Goal: Task Accomplishment & Management: Use online tool/utility

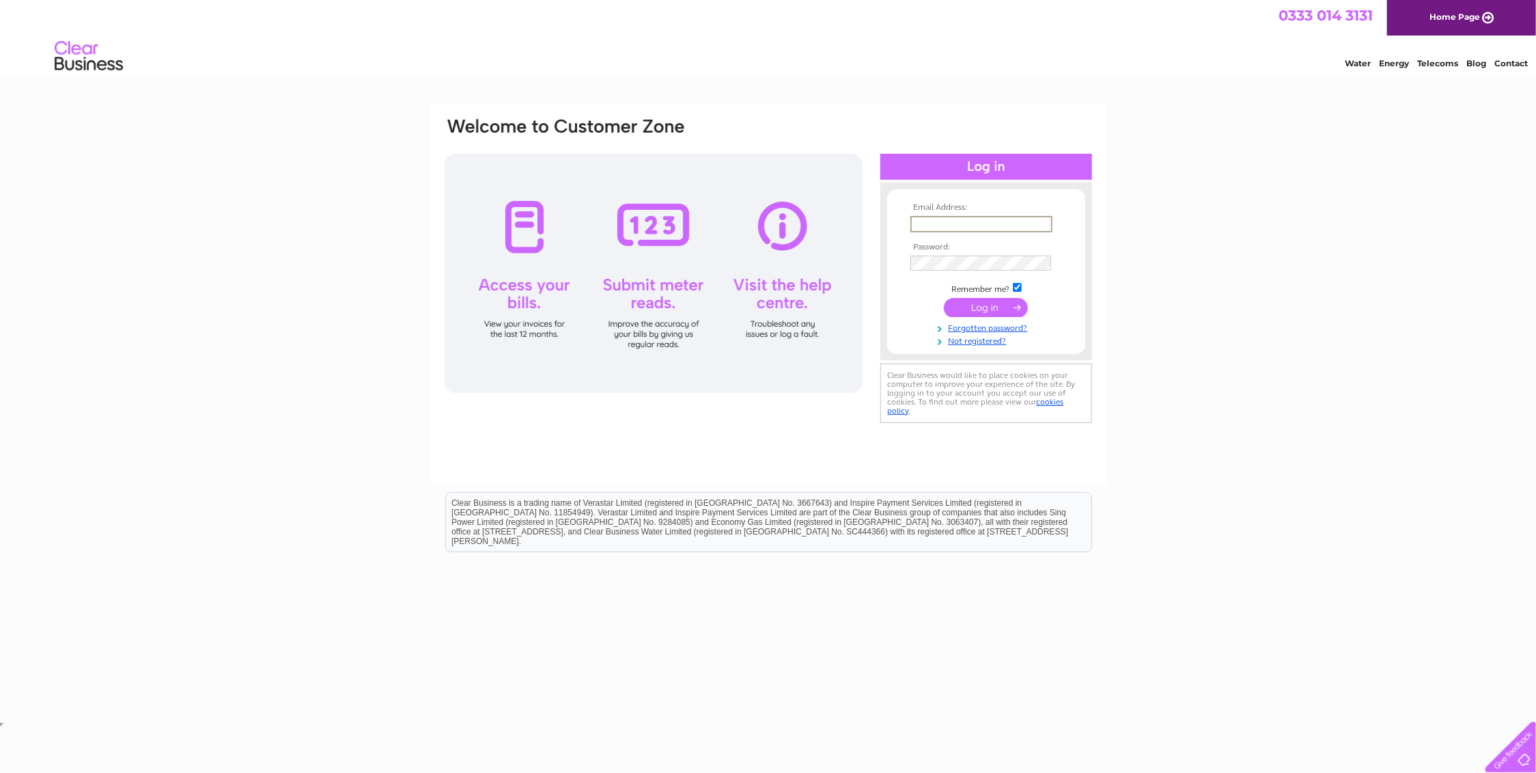
click at [945, 221] on input "text" at bounding box center [981, 224] width 142 height 16
type input "[EMAIL_ADDRESS][DOMAIN_NAME]"
click at [1004, 304] on input "submit" at bounding box center [986, 305] width 84 height 19
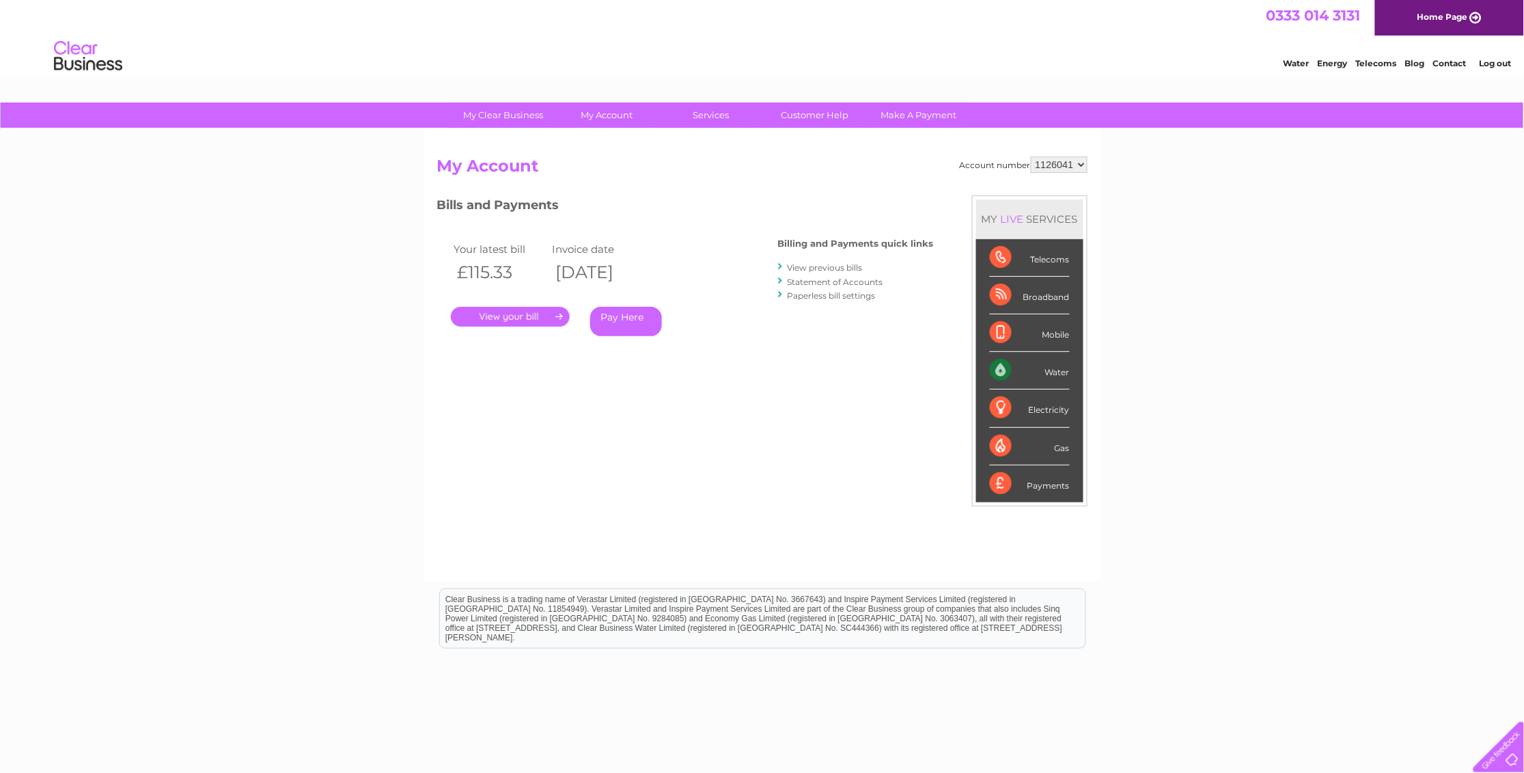
click at [510, 316] on link "." at bounding box center [510, 317] width 119 height 20
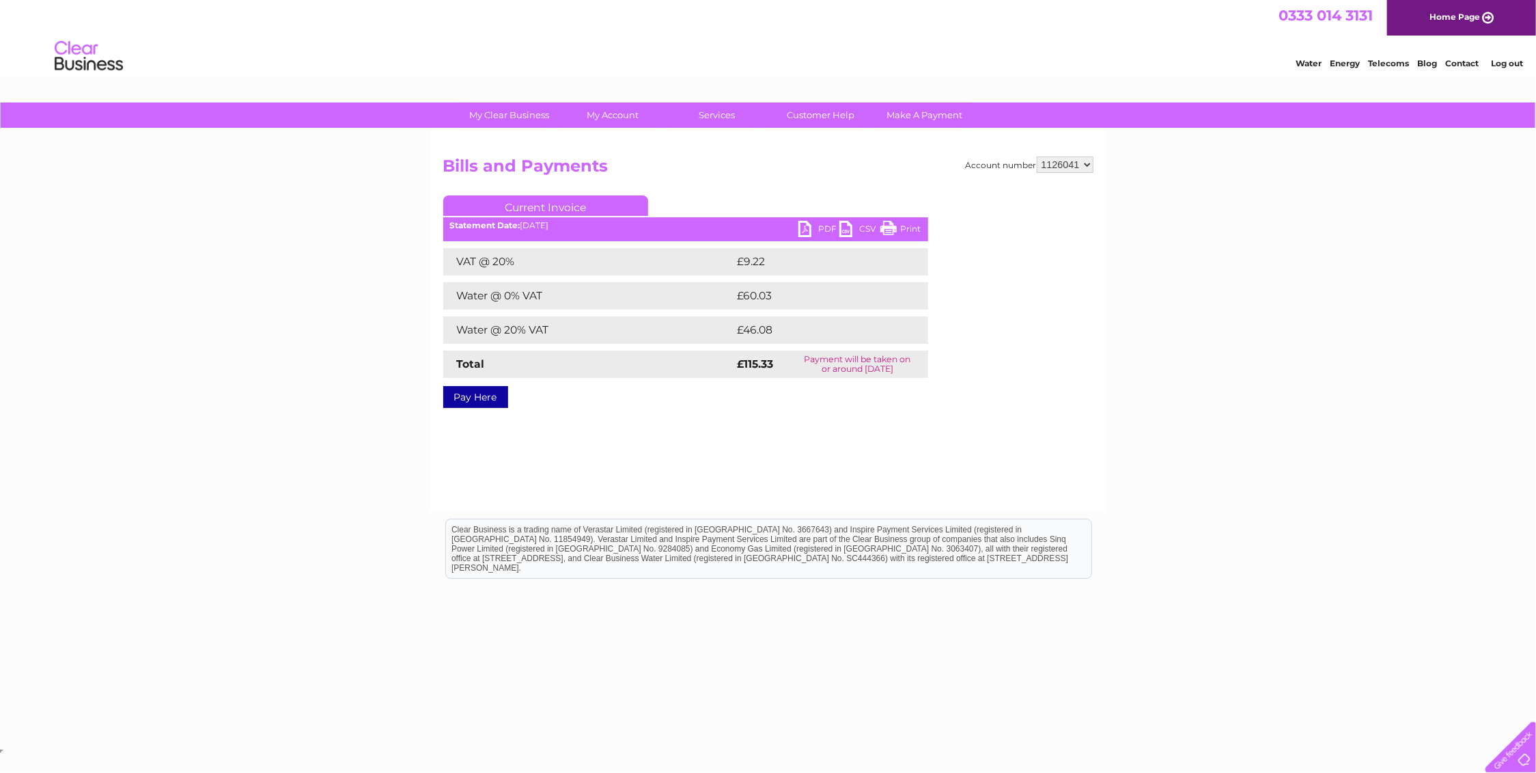
click at [805, 225] on link "PDF" at bounding box center [818, 231] width 41 height 20
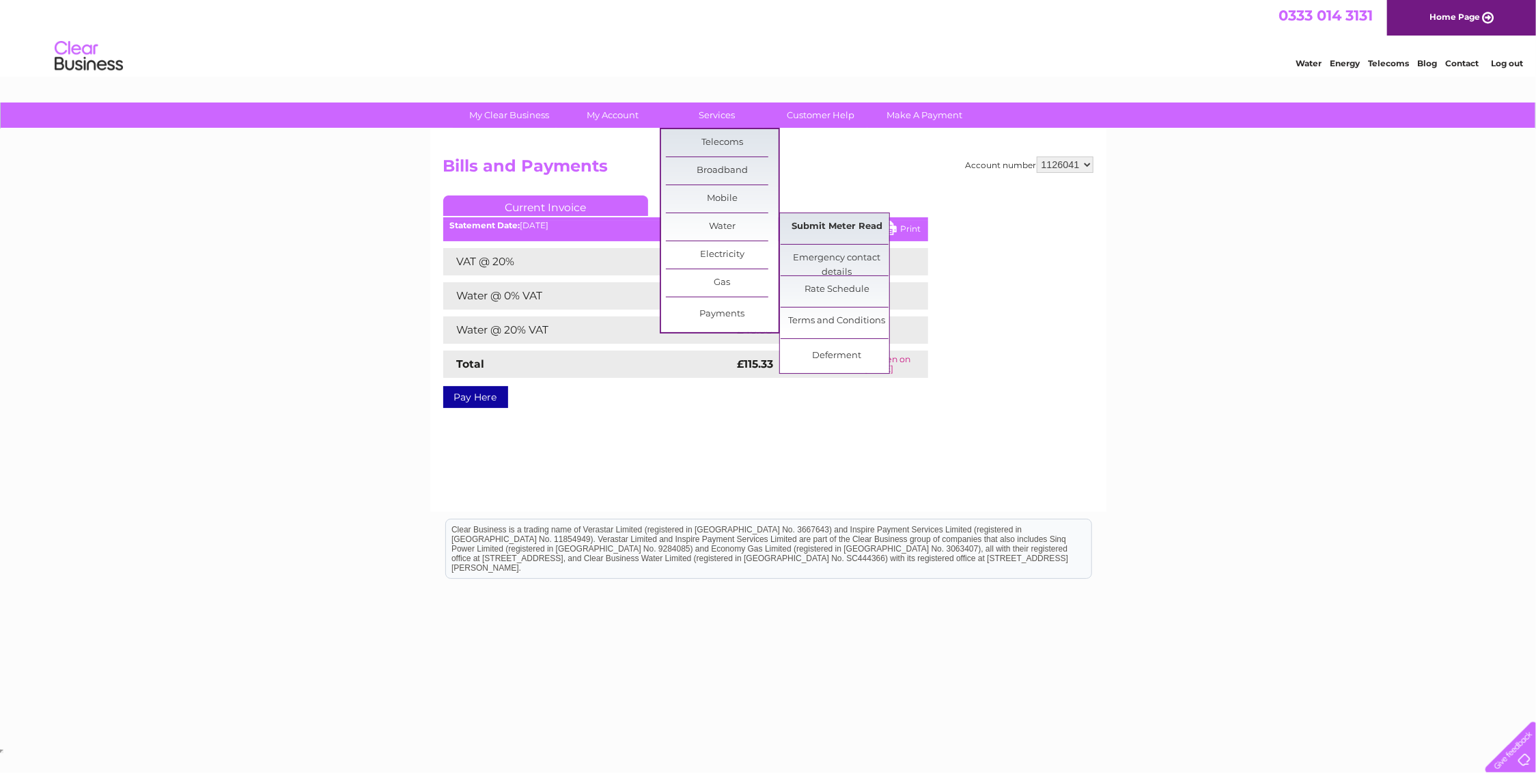
click at [844, 221] on link "Submit Meter Read" at bounding box center [837, 226] width 113 height 27
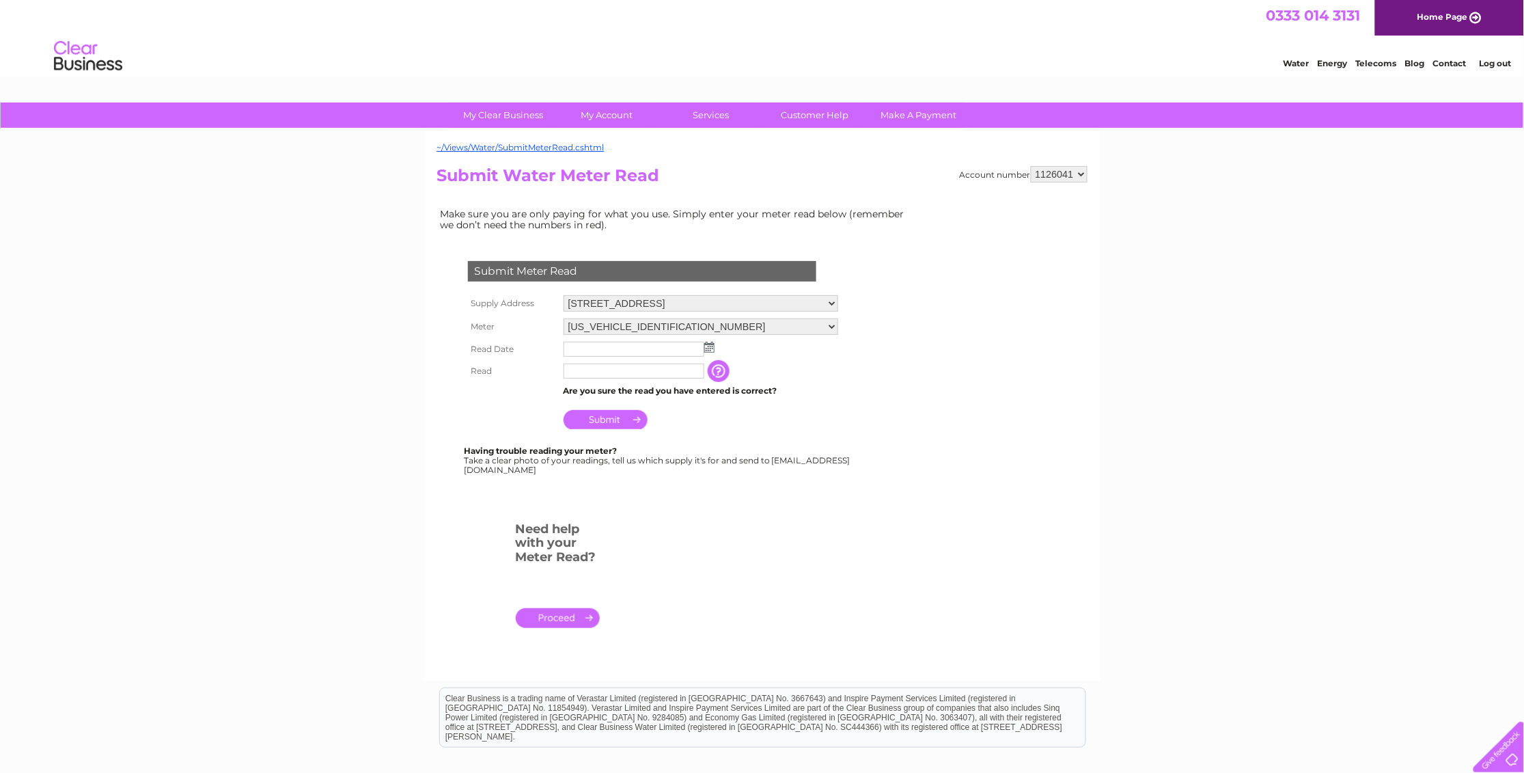
click at [707, 344] on img at bounding box center [709, 347] width 10 height 11
